Goal: Information Seeking & Learning: Learn about a topic

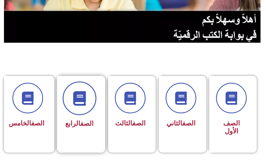
scroll to position [106, 0]
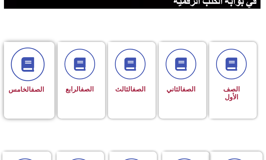
click at [29, 70] on icon at bounding box center [27, 64] width 15 height 15
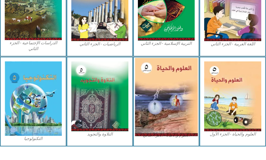
scroll to position [302, 0]
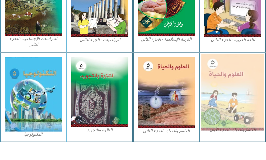
click at [233, 100] on img at bounding box center [232, 92] width 63 height 77
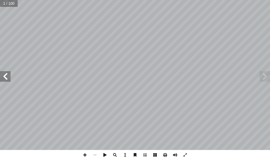
click at [4, 75] on span at bounding box center [5, 76] width 11 height 11
click at [4, 76] on span at bounding box center [5, 76] width 11 height 11
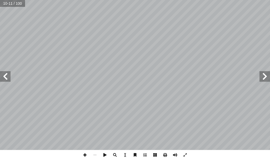
drag, startPoint x: 84, startPoint y: 155, endPoint x: 88, endPoint y: 150, distance: 6.2
click at [84, 154] on span at bounding box center [85, 155] width 10 height 10
click at [85, 155] on span at bounding box center [85, 155] width 10 height 10
click at [256, 36] on html "الصفحة الرئيسية الصف الأول الصف الثاني الصف الثالث الصف الرابع الصف الخامس الصف…" at bounding box center [135, 18] width 270 height 36
click at [270, 36] on html "الصفحة الرئيسية الصف الأول الصف الثاني الصف الثالث الصف الرابع الصف الخامس الصف…" at bounding box center [135, 18] width 270 height 36
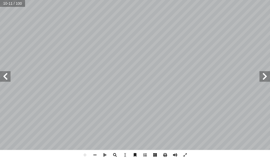
click at [9, 81] on span at bounding box center [5, 76] width 11 height 11
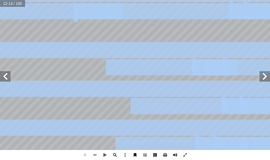
click at [85, 155] on div "٨ ١ . .__________________________________ ــة؟ ّ ــم الــذي اكتشــف الخلي ِ مــ…" at bounding box center [135, 80] width 270 height 160
click at [95, 154] on span at bounding box center [95, 155] width 10 height 10
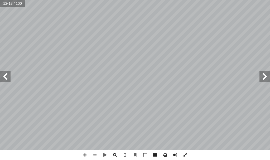
click at [264, 73] on span at bounding box center [265, 76] width 11 height 11
click at [6, 76] on span at bounding box center [5, 76] width 11 height 11
click at [263, 75] on span at bounding box center [265, 76] width 11 height 11
click at [96, 153] on span at bounding box center [95, 155] width 10 height 10
click at [4, 78] on span at bounding box center [5, 76] width 11 height 11
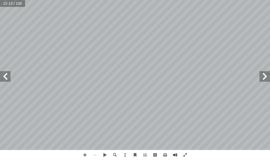
click at [262, 74] on span at bounding box center [265, 76] width 11 height 11
click at [6, 78] on span at bounding box center [5, 76] width 11 height 11
click at [6, 73] on span at bounding box center [5, 76] width 11 height 11
click at [261, 77] on span at bounding box center [265, 76] width 11 height 11
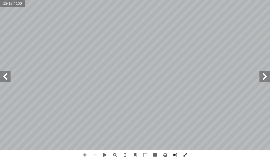
click at [3, 76] on span at bounding box center [5, 76] width 11 height 11
click at [263, 75] on span at bounding box center [265, 76] width 11 height 11
